Goal: Task Accomplishment & Management: Use online tool/utility

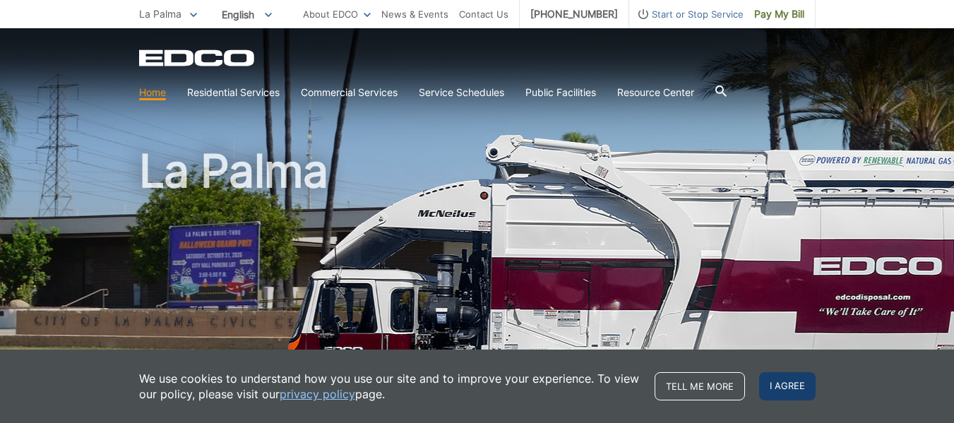
click at [790, 385] on span "I agree" at bounding box center [787, 386] width 56 height 28
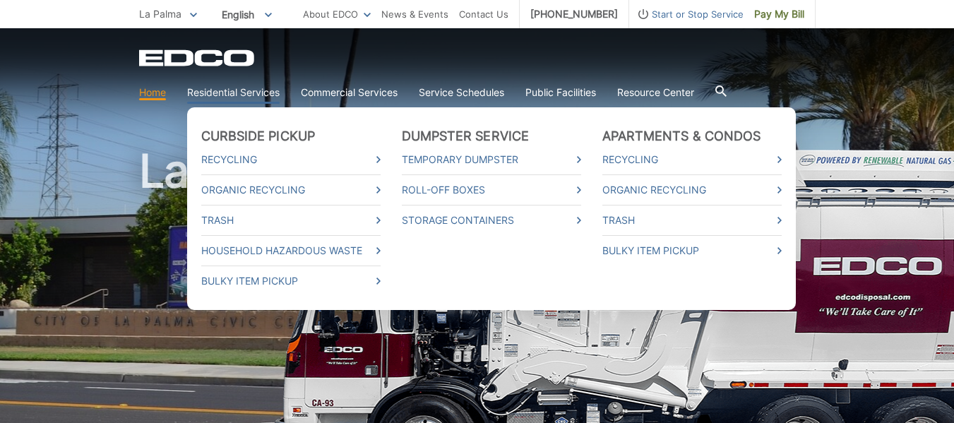
click at [253, 92] on link "Residential Services" at bounding box center [233, 93] width 92 height 16
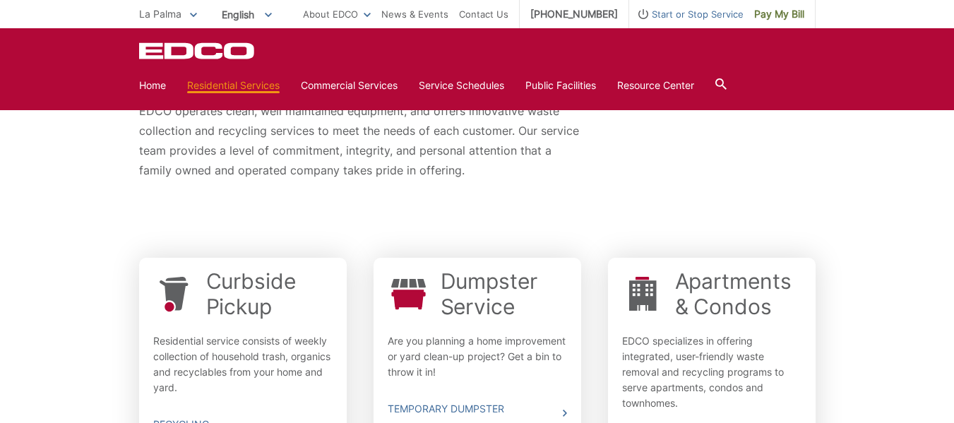
scroll to position [306, 0]
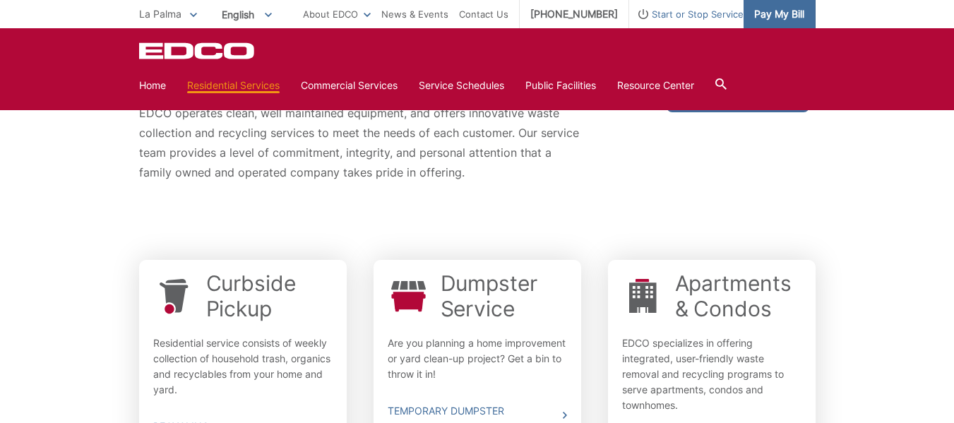
click at [796, 12] on span "Pay My Bill" at bounding box center [779, 14] width 50 height 16
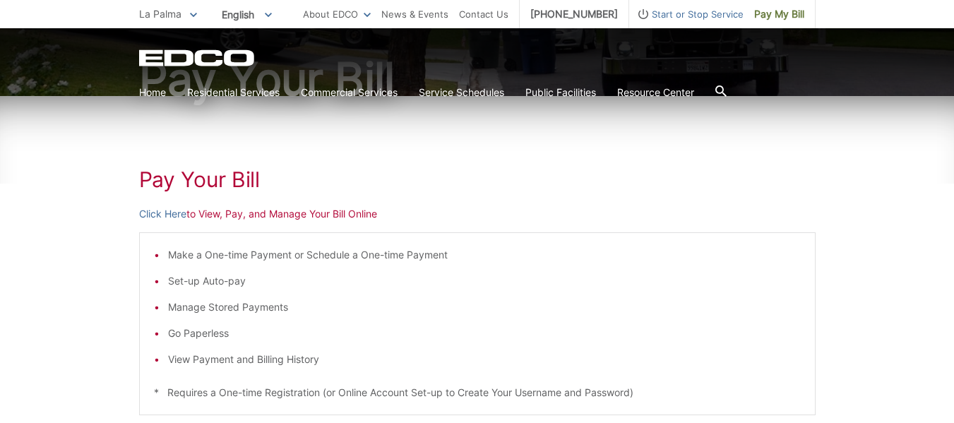
scroll to position [153, 0]
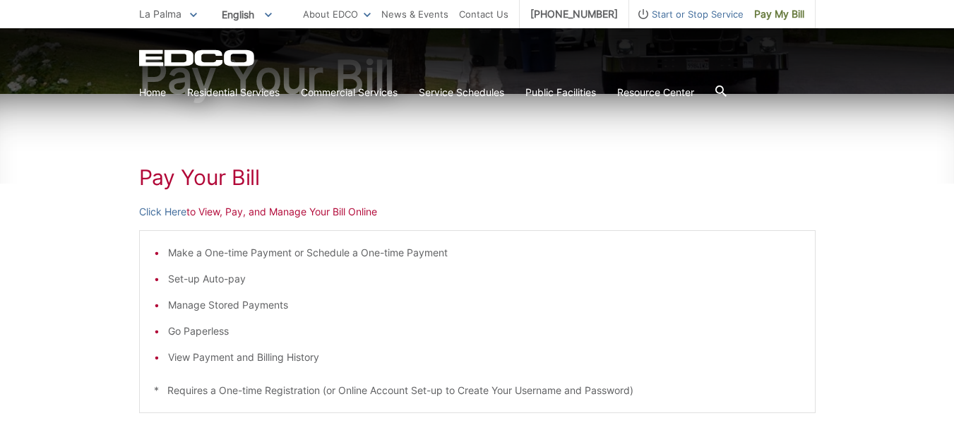
click at [155, 212] on link "Click Here" at bounding box center [162, 212] width 47 height 16
